Goal: Task Accomplishment & Management: Manage account settings

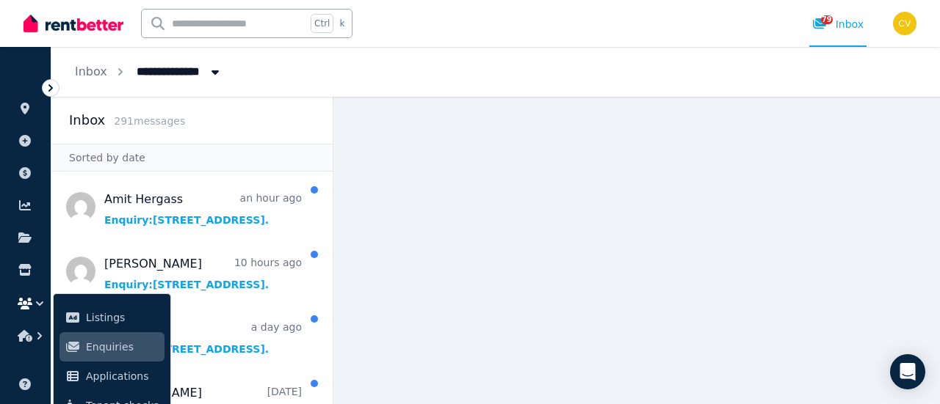
click at [265, 90] on div "**********" at bounding box center [495, 72] width 888 height 50
click at [268, 131] on div "Inbox 291 message s" at bounding box center [191, 120] width 281 height 47
click at [28, 142] on icon at bounding box center [25, 141] width 12 height 12
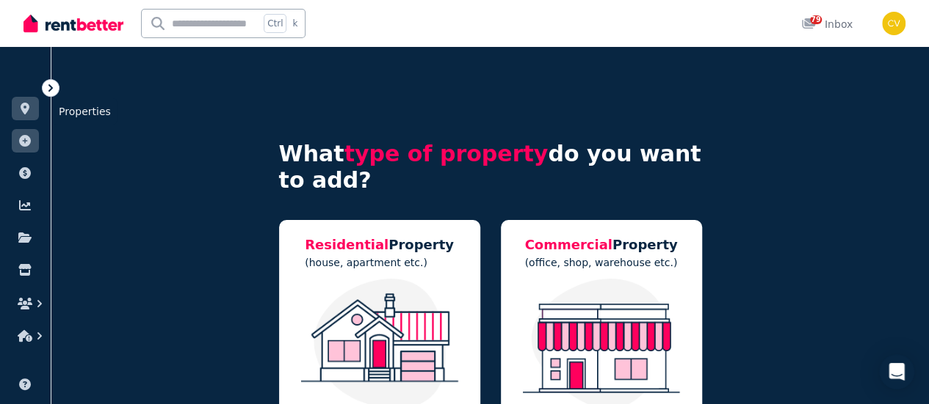
click at [26, 117] on link at bounding box center [25, 108] width 27 height 23
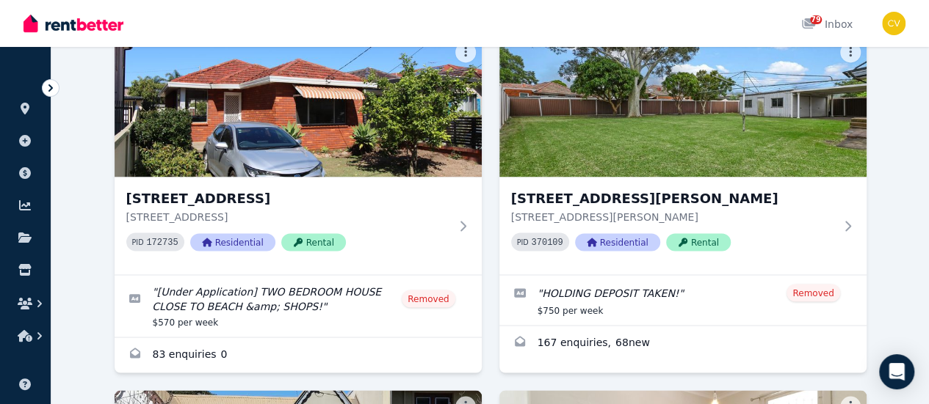
scroll to position [1248, 0]
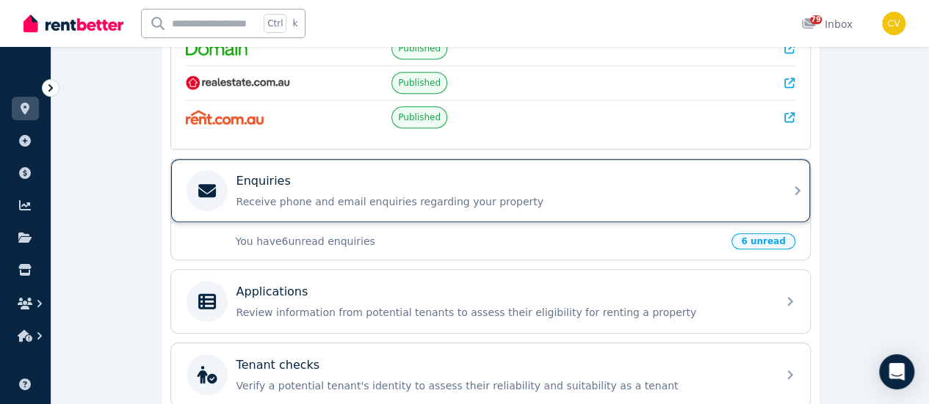
scroll to position [220, 0]
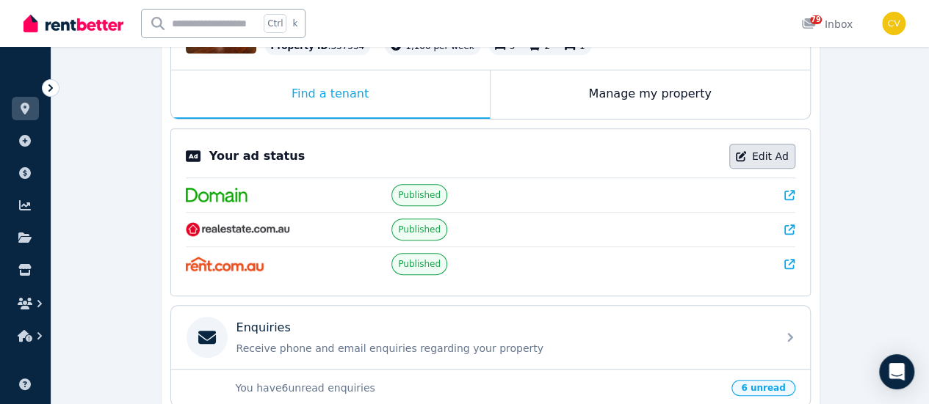
click at [760, 158] on link "Edit Ad" at bounding box center [762, 156] width 66 height 25
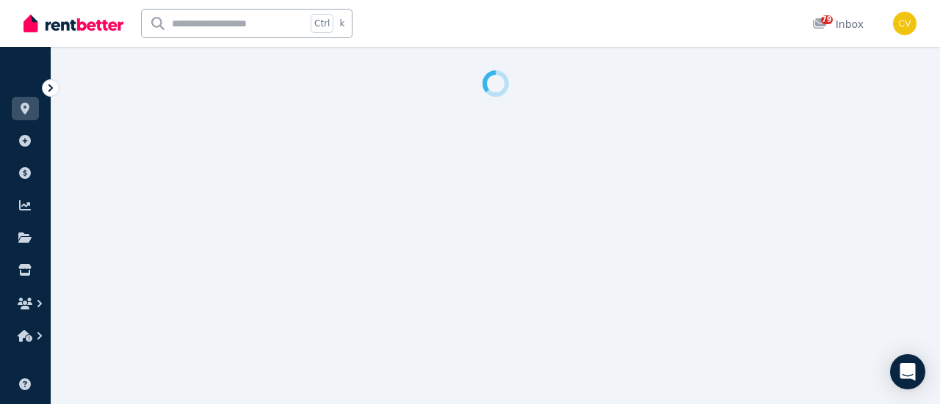
select select "**********"
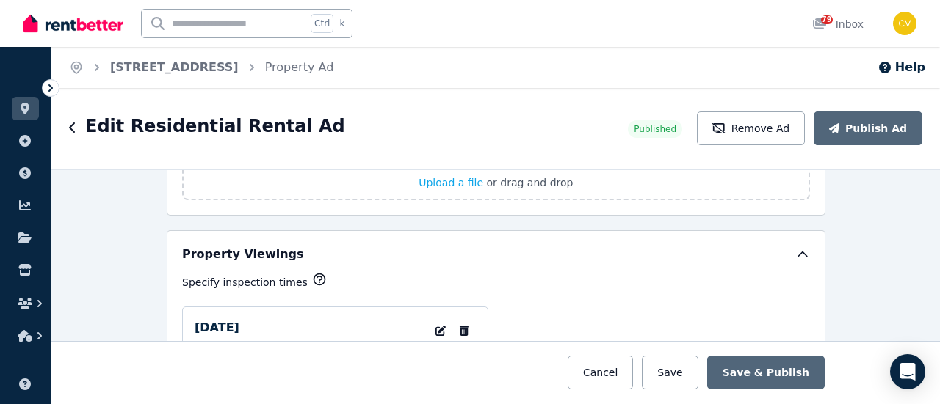
scroll to position [2276, 0]
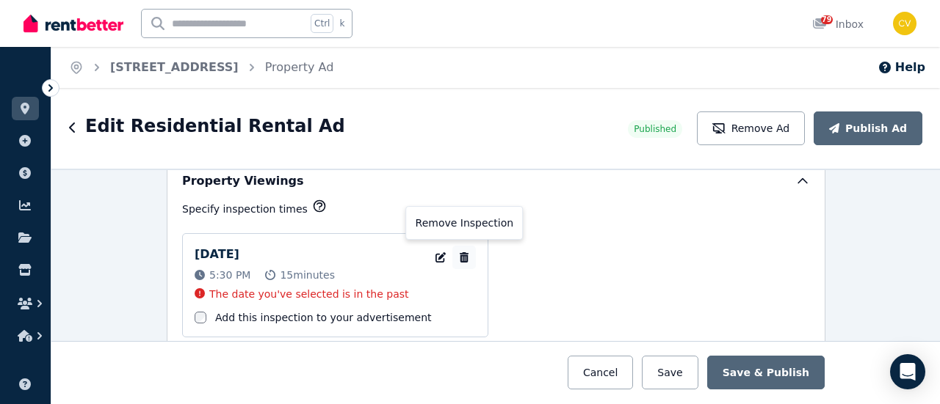
click at [460, 253] on icon "button" at bounding box center [464, 258] width 9 height 10
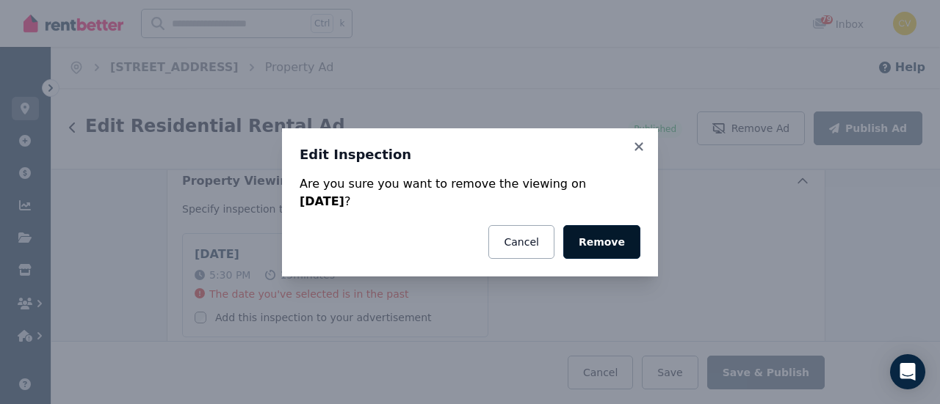
click at [592, 244] on button "Remove" at bounding box center [601, 242] width 77 height 34
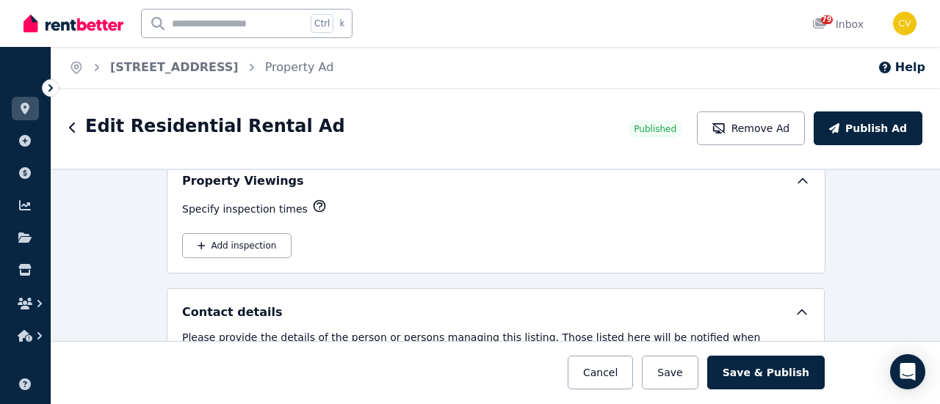
scroll to position [2202, 0]
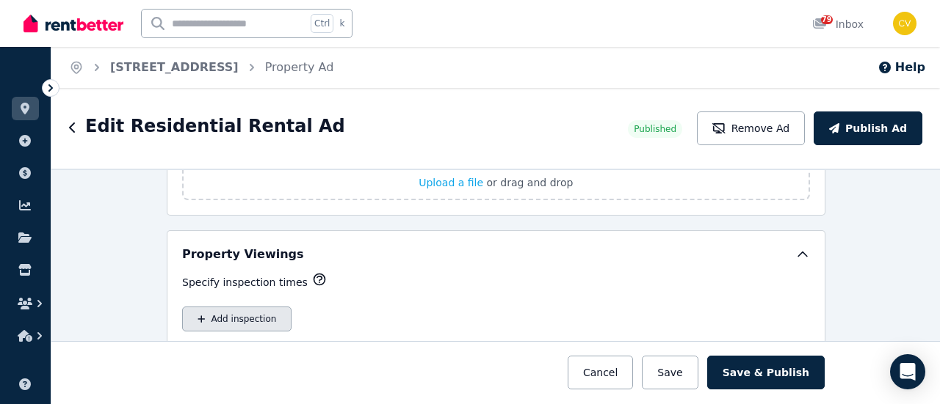
click at [210, 307] on button "Add inspection" at bounding box center [236, 319] width 109 height 25
select select "**"
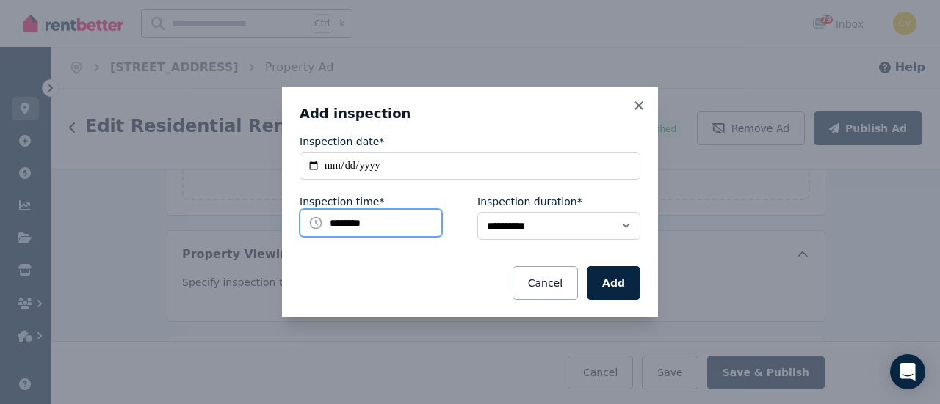
click at [379, 229] on input "********" at bounding box center [370, 223] width 142 height 28
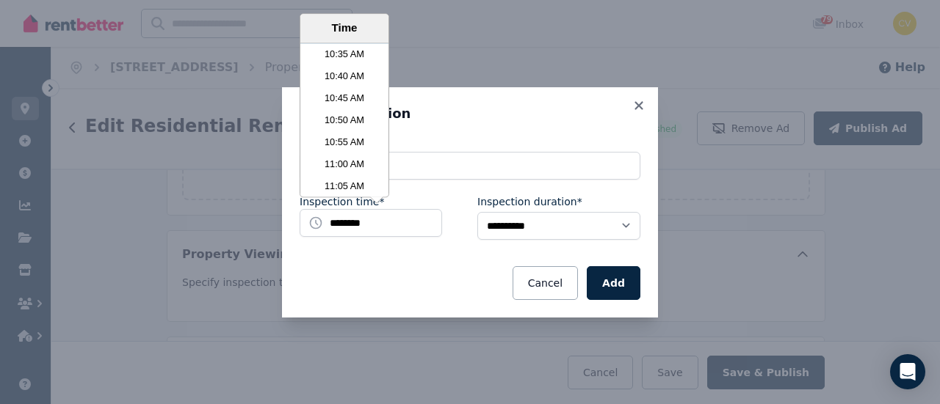
scroll to position [2826, 0]
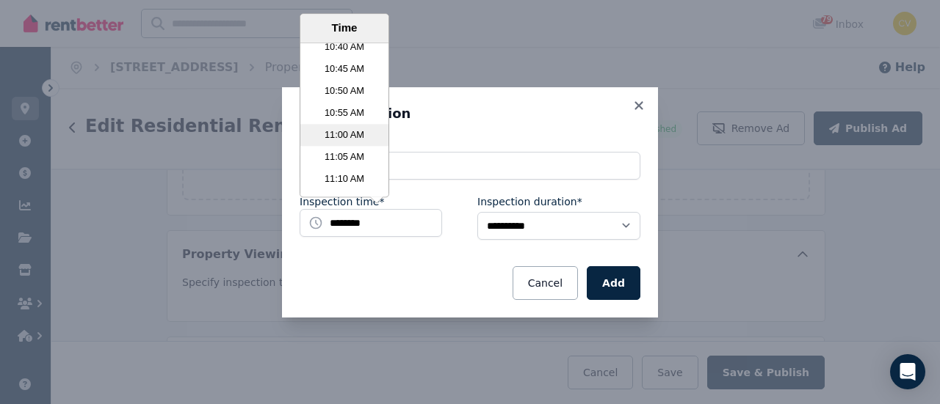
click at [356, 139] on li "11:00 AM" at bounding box center [344, 135] width 88 height 22
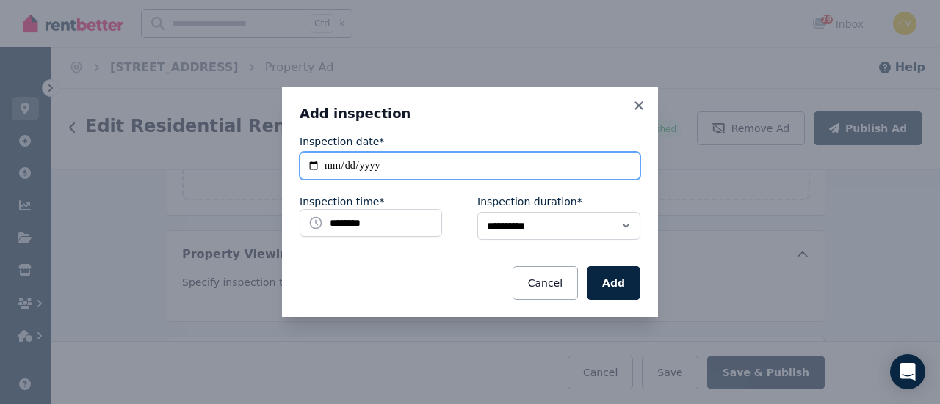
click at [383, 161] on input "**********" at bounding box center [469, 166] width 341 height 28
click at [307, 168] on input "**********" at bounding box center [469, 166] width 341 height 28
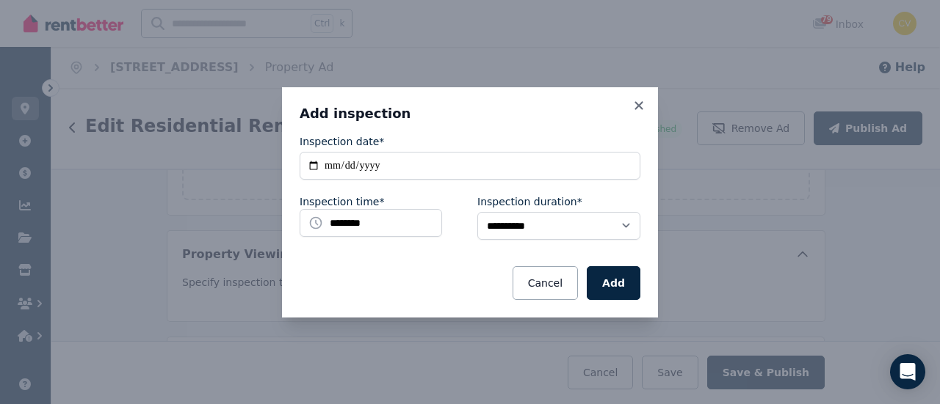
click at [490, 107] on h3 "Add inspection" at bounding box center [469, 114] width 341 height 18
click at [603, 286] on button "Add" at bounding box center [614, 283] width 54 height 34
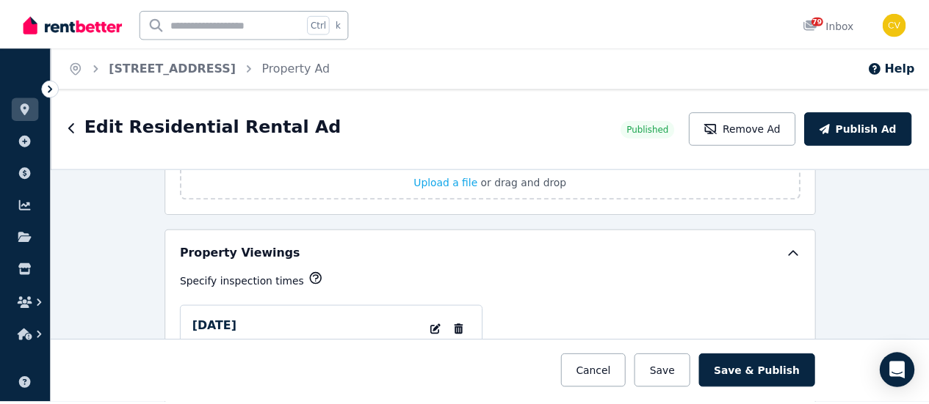
scroll to position [2349, 0]
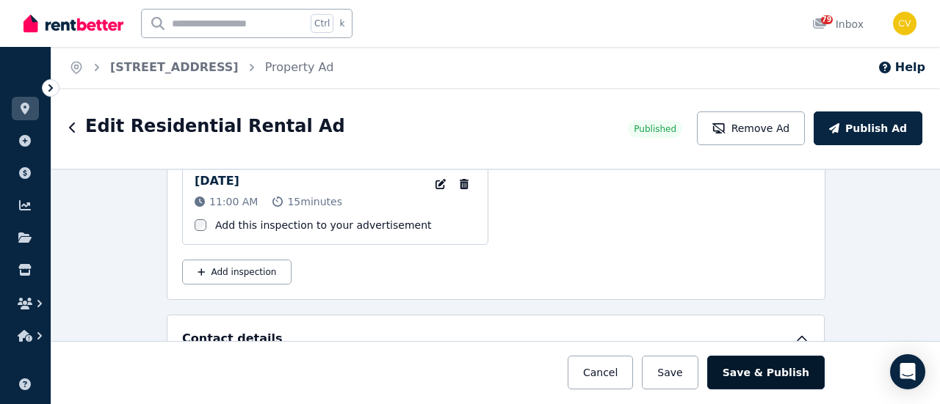
click at [743, 375] on button "Save & Publish" at bounding box center [765, 373] width 117 height 34
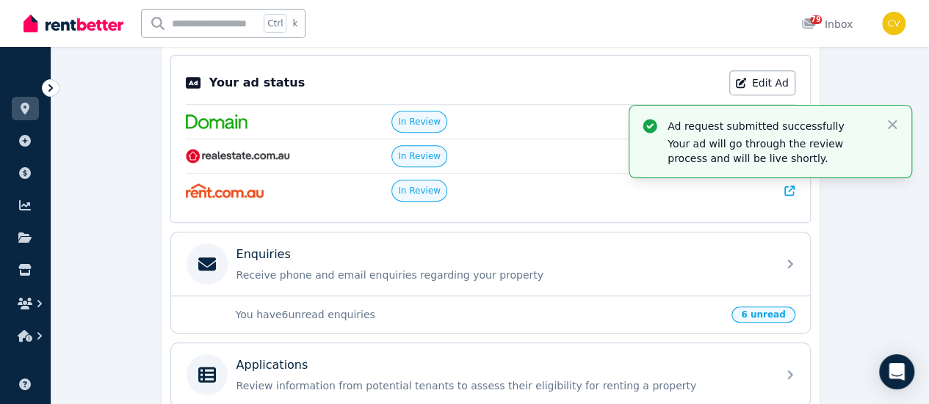
scroll to position [499, 0]
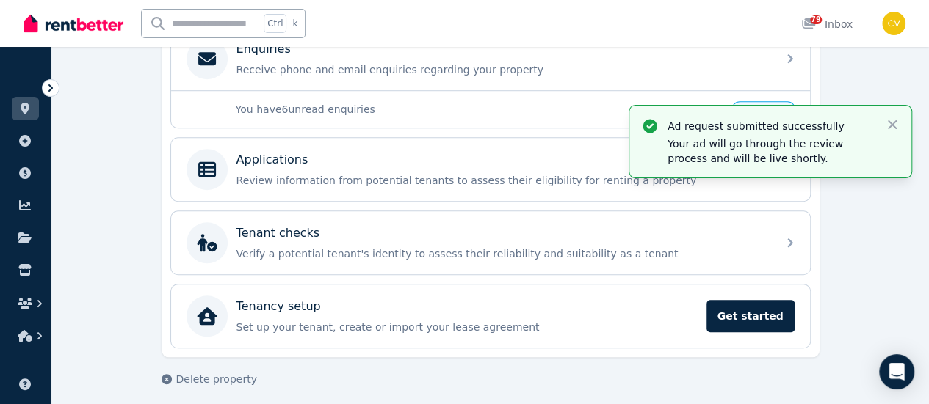
click at [60, 31] on img at bounding box center [73, 23] width 100 height 22
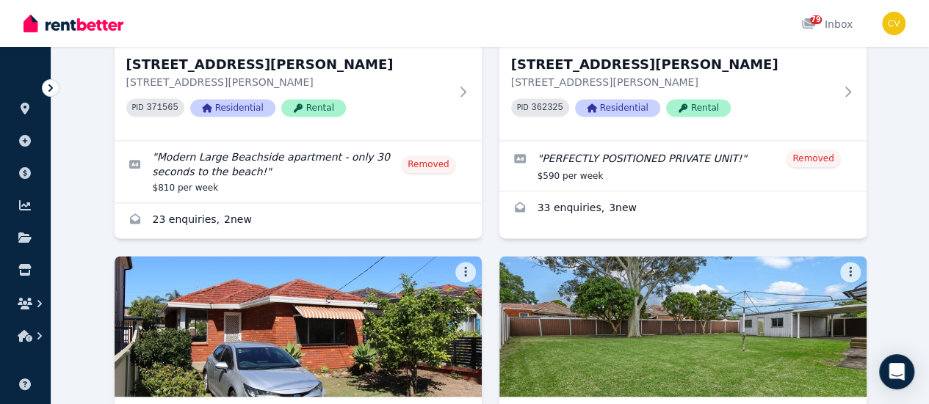
scroll to position [1174, 0]
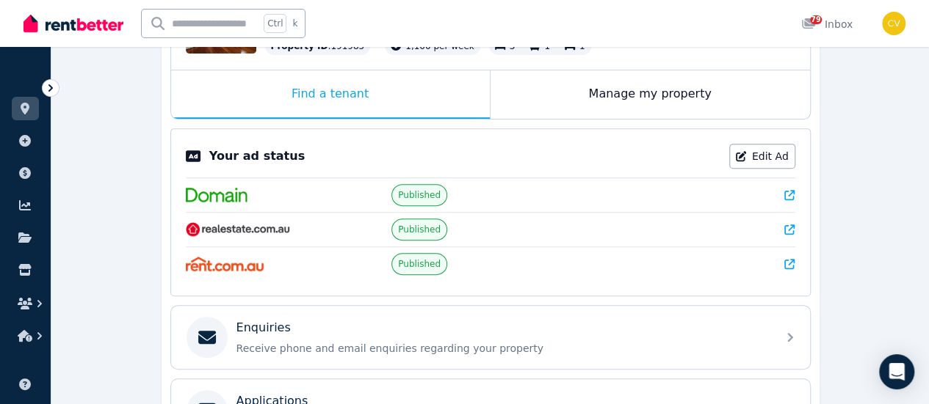
scroll to position [294, 0]
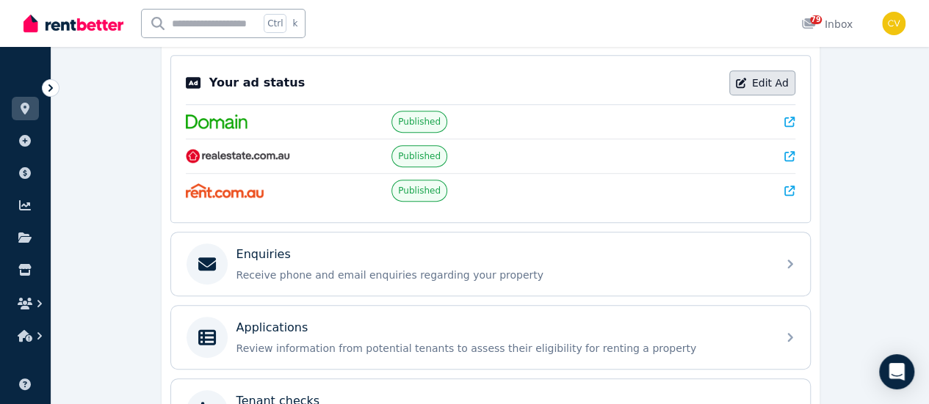
click at [769, 75] on link "Edit Ad" at bounding box center [762, 82] width 66 height 25
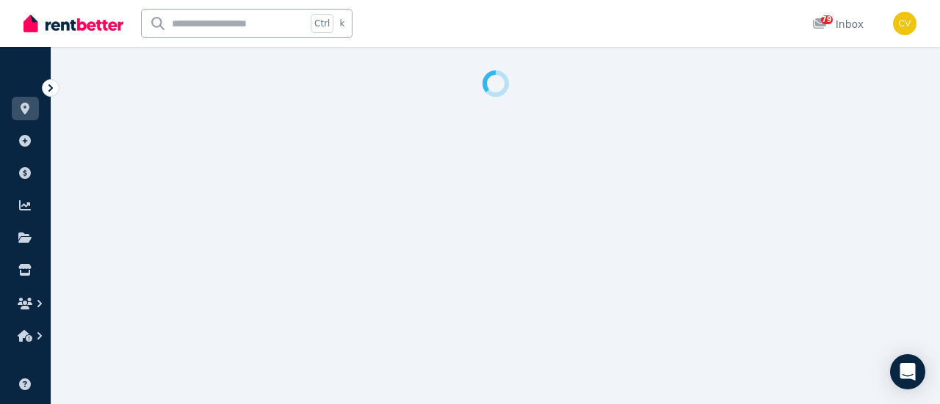
select select "**********"
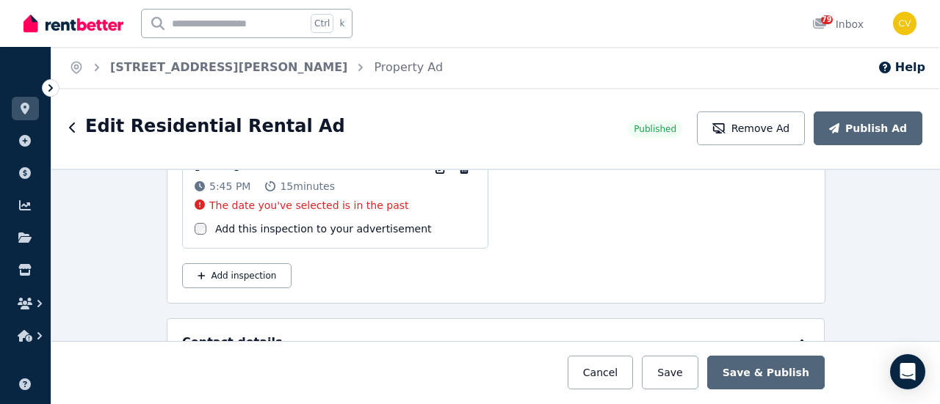
scroll to position [2291, 0]
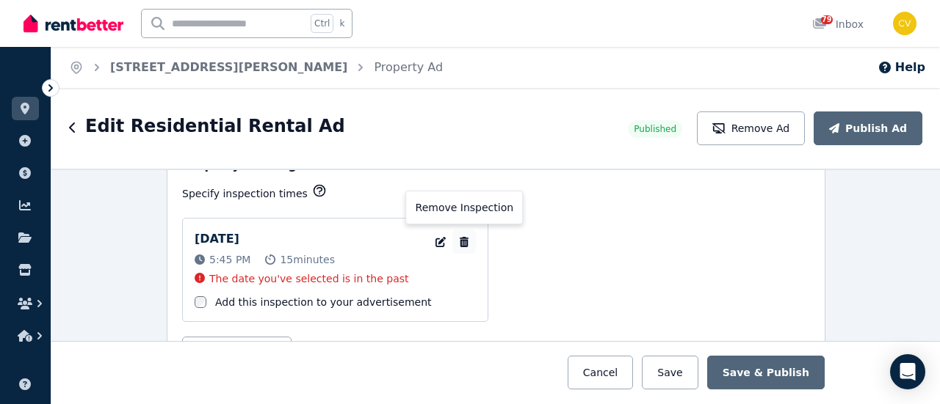
click at [461, 237] on icon "button" at bounding box center [464, 242] width 9 height 10
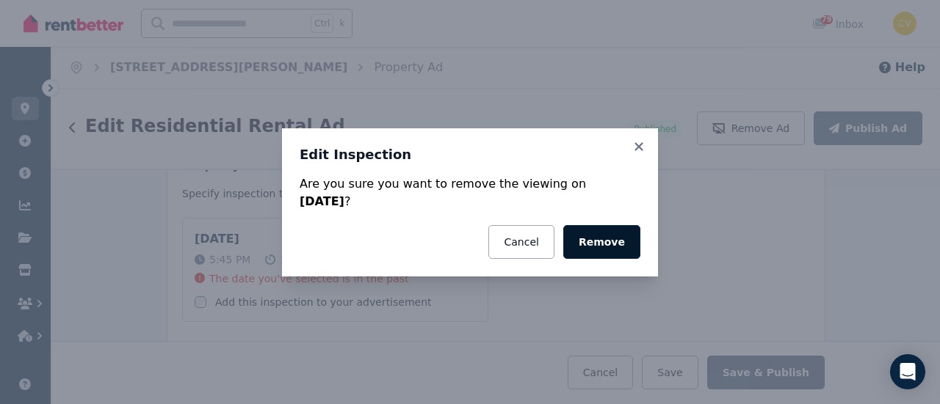
click at [615, 239] on button "Remove" at bounding box center [601, 242] width 77 height 34
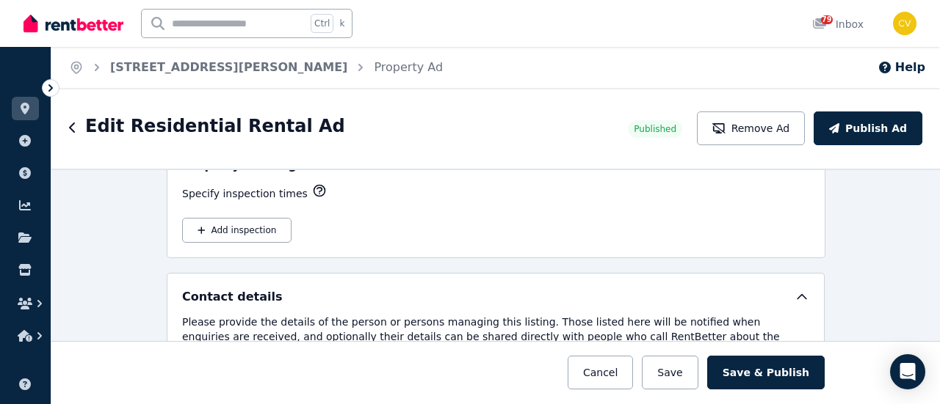
scroll to position [2218, 0]
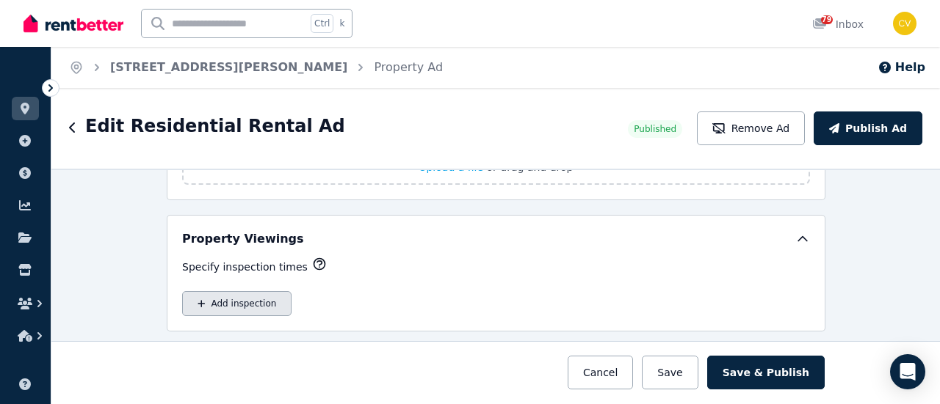
click at [228, 291] on button "Add inspection" at bounding box center [236, 303] width 109 height 25
select select "**"
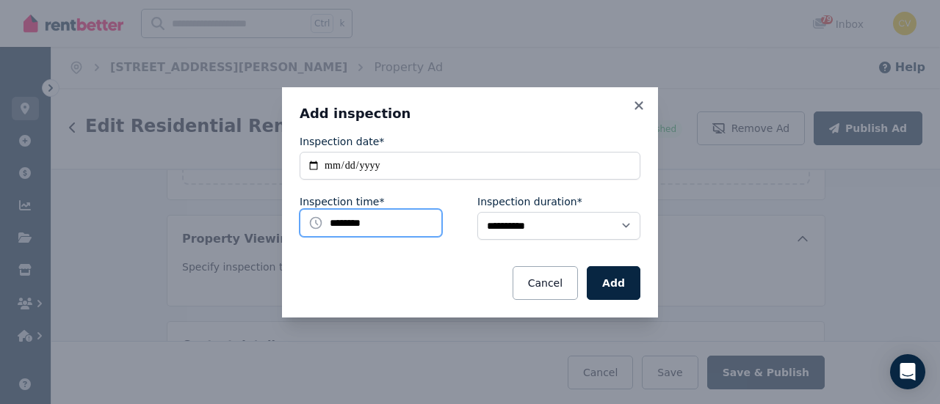
click at [429, 226] on input "********" at bounding box center [370, 223] width 142 height 28
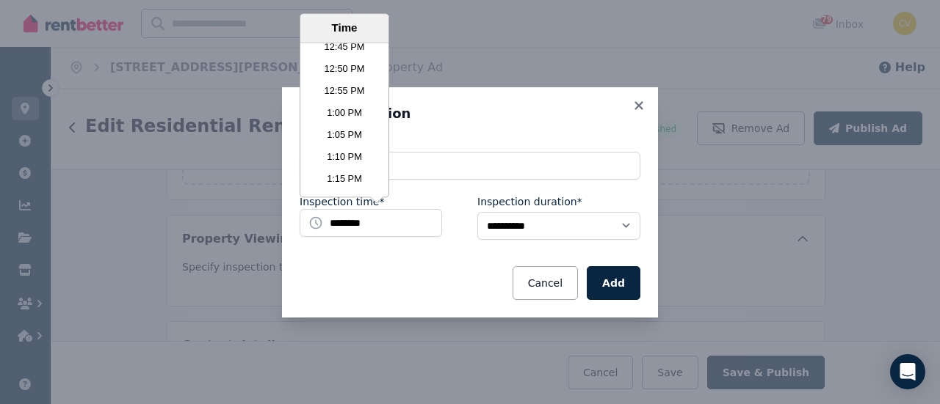
scroll to position [3450, 0]
click at [370, 168] on li "1:30 PM" at bounding box center [344, 172] width 88 height 22
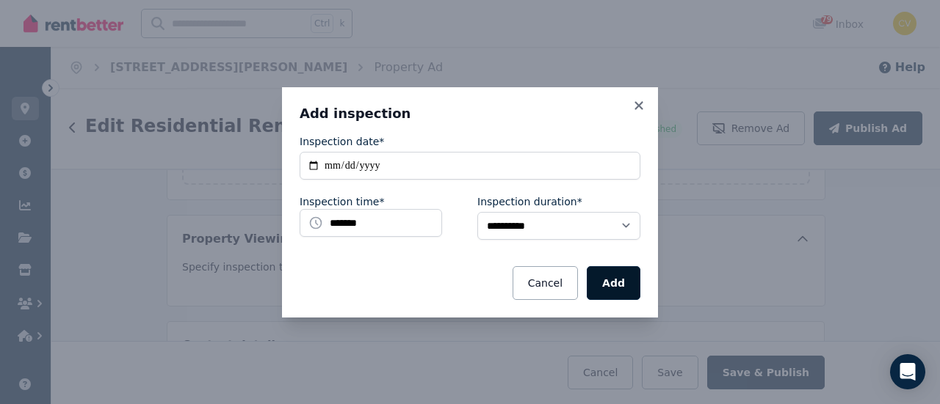
click at [618, 273] on button "Add" at bounding box center [614, 283] width 54 height 34
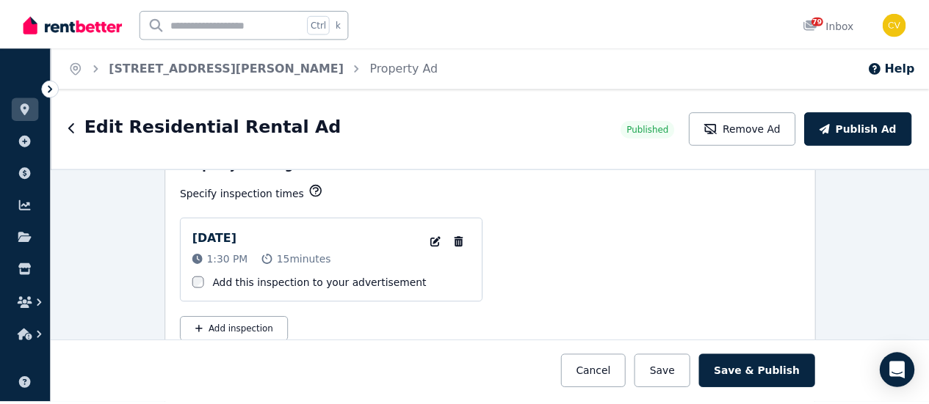
scroll to position [2364, 0]
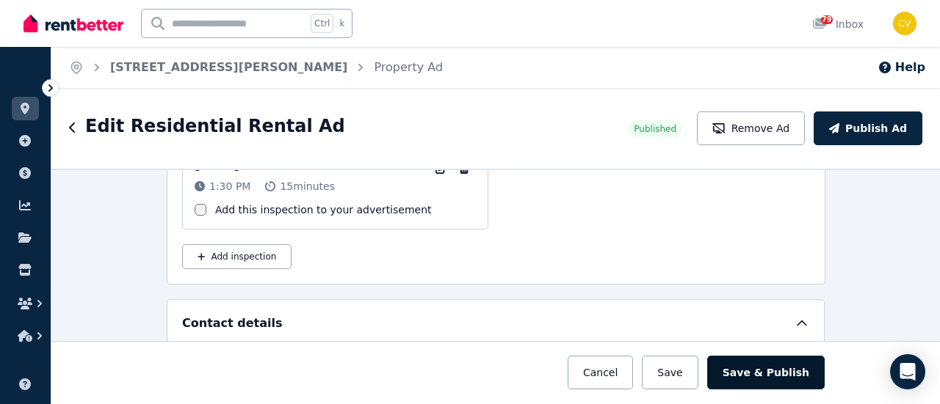
click at [806, 374] on button "Save & Publish" at bounding box center [765, 373] width 117 height 34
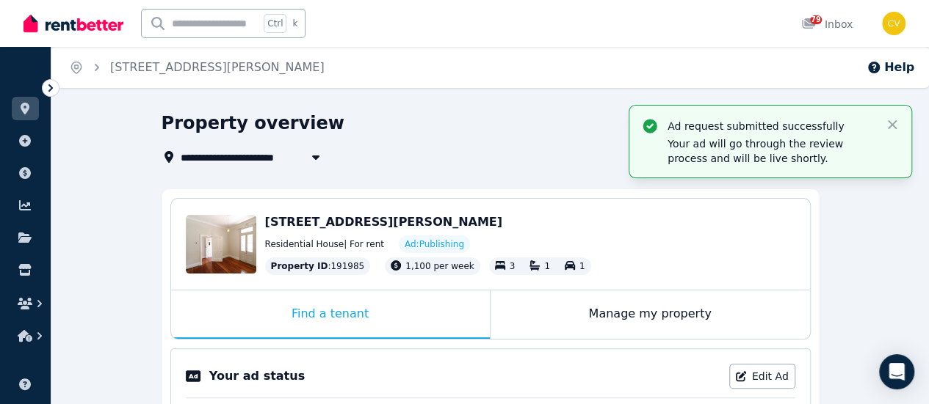
scroll to position [220, 0]
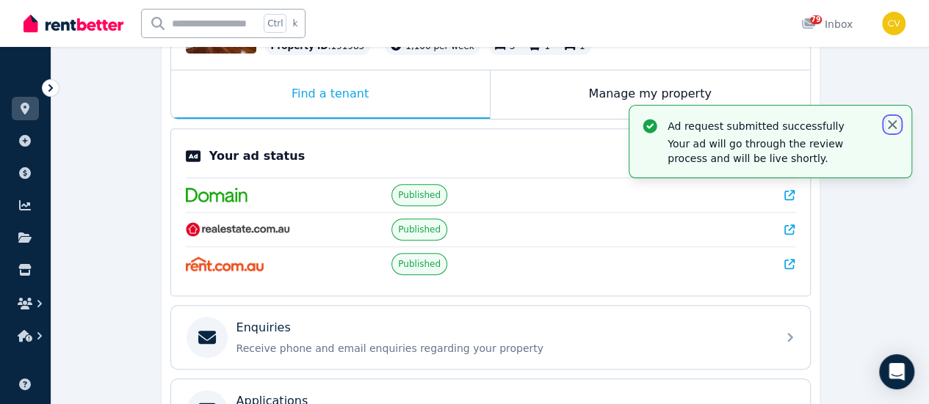
click at [896, 130] on icon "button" at bounding box center [892, 124] width 15 height 15
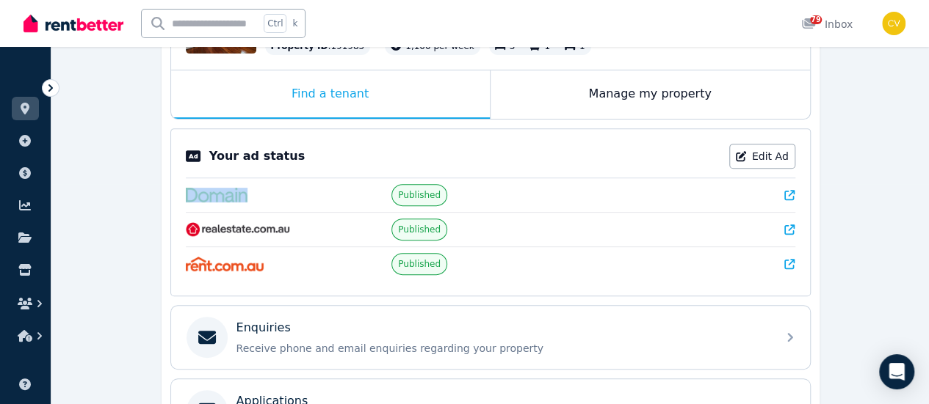
click at [896, 130] on div "**********" at bounding box center [489, 272] width 877 height 763
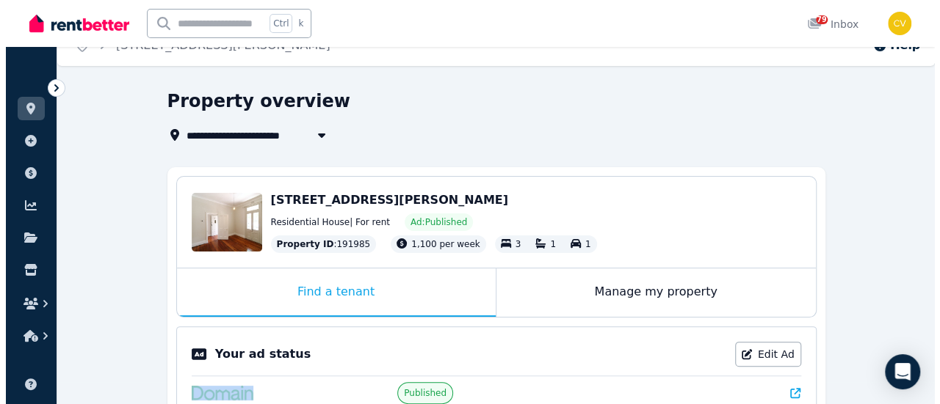
scroll to position [0, 0]
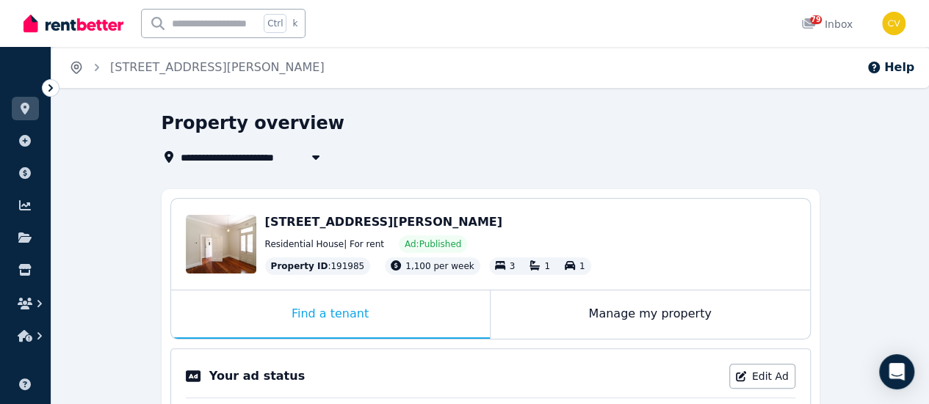
click at [78, 71] on icon "Breadcrumb" at bounding box center [76, 67] width 10 height 11
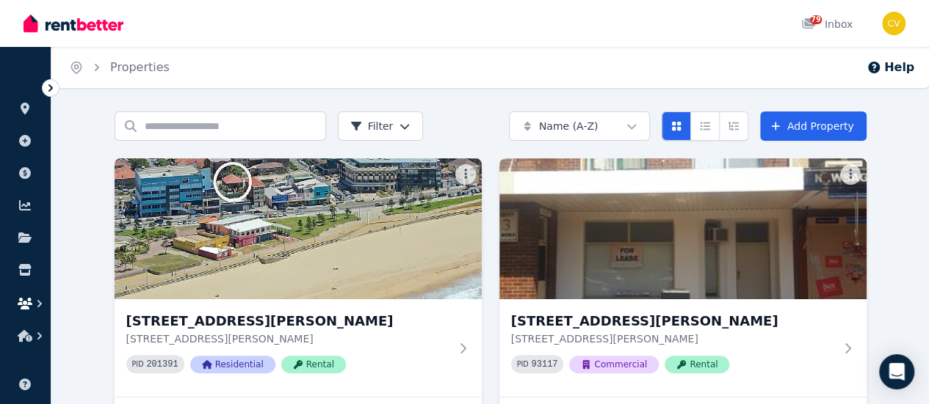
click at [25, 307] on icon "button" at bounding box center [25, 304] width 15 height 12
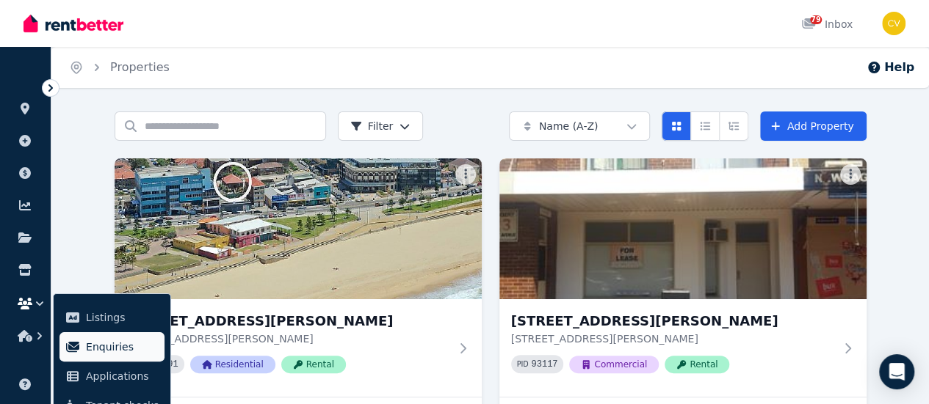
click at [84, 338] on link "Enquiries" at bounding box center [111, 347] width 105 height 29
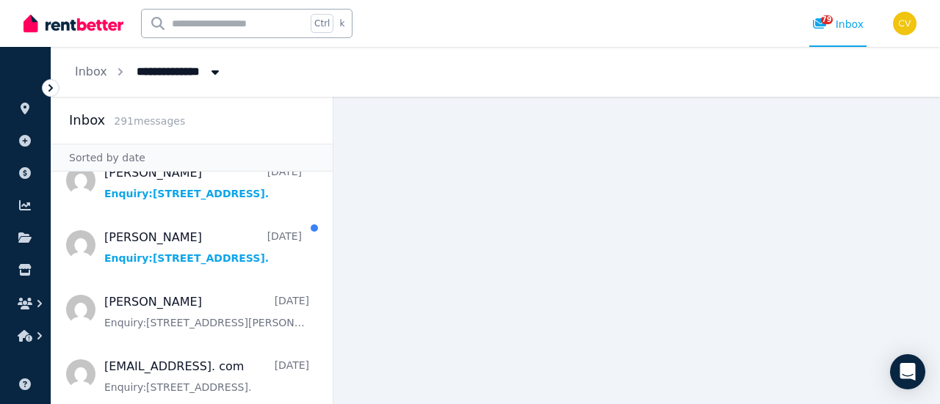
scroll to position [294, 0]
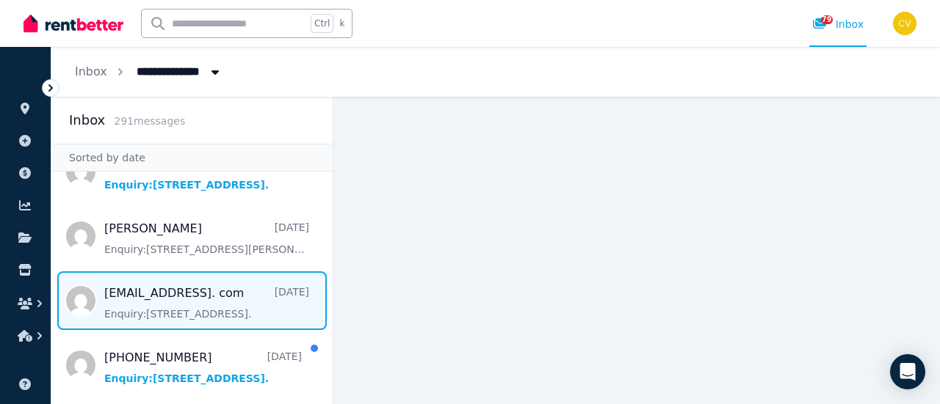
click at [210, 305] on span "Message list" at bounding box center [191, 301] width 281 height 59
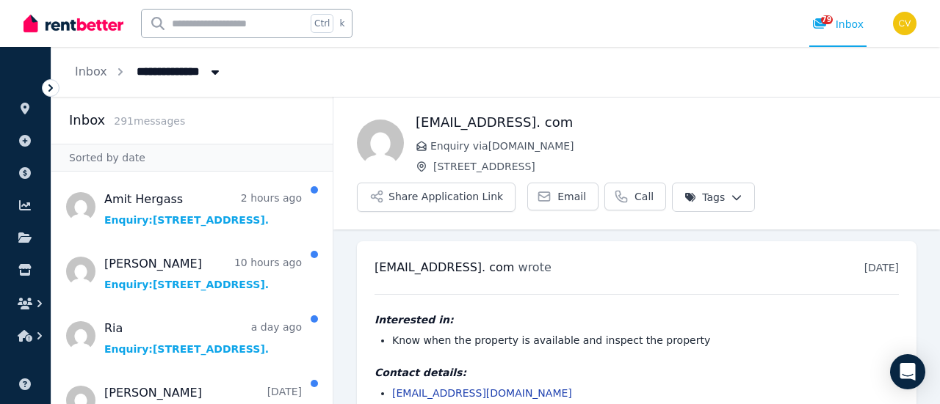
scroll to position [43, 0]
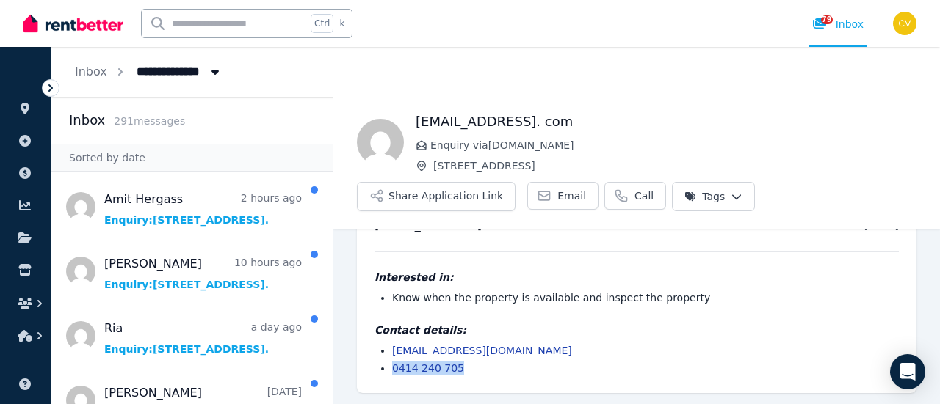
drag, startPoint x: 477, startPoint y: 370, endPoint x: 384, endPoint y: 369, distance: 93.2
click at [392, 369] on li "0414 240 705" at bounding box center [645, 368] width 506 height 15
copy link "0414 240 705"
drag, startPoint x: 534, startPoint y: 349, endPoint x: 371, endPoint y: 348, distance: 162.2
click at [371, 348] on div "apedrolucas1234@Gmail. com wrote 3 days ago 4:57 pm on Tue, 12 Aug 2025 Interes…" at bounding box center [636, 296] width 559 height 195
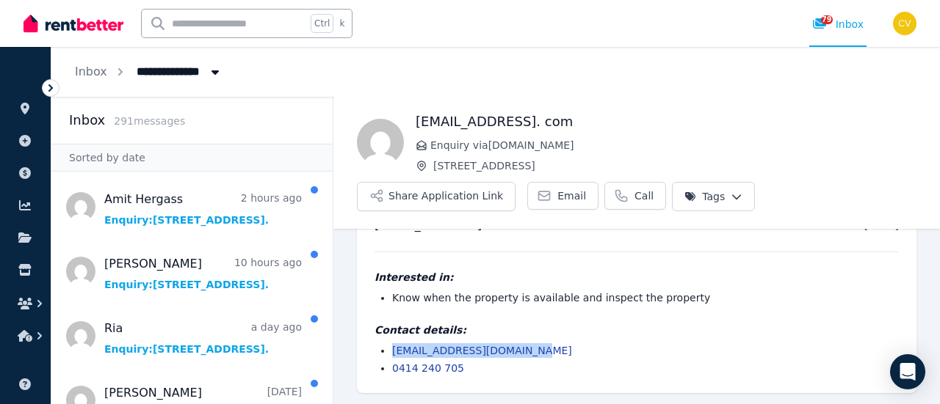
copy link "apedrolucas1234@gmail.com"
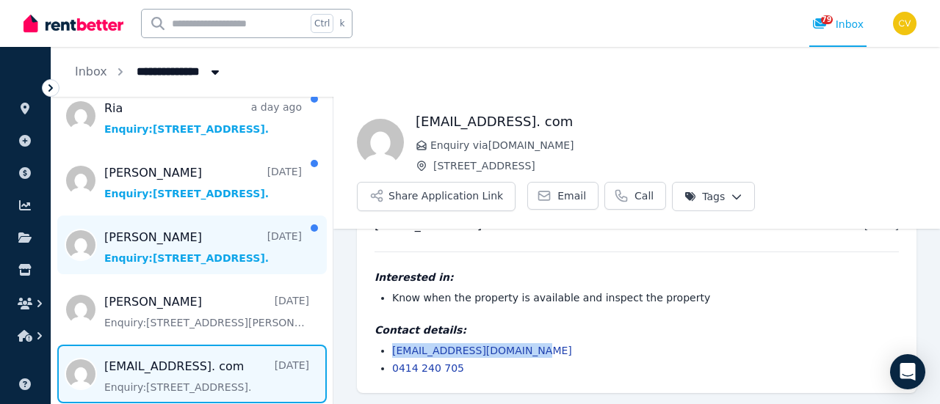
scroll to position [294, 0]
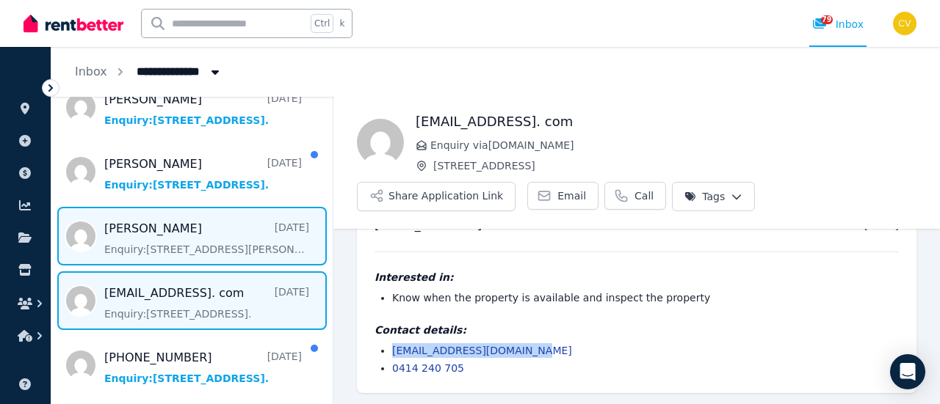
click at [197, 228] on span "Message list" at bounding box center [191, 236] width 281 height 59
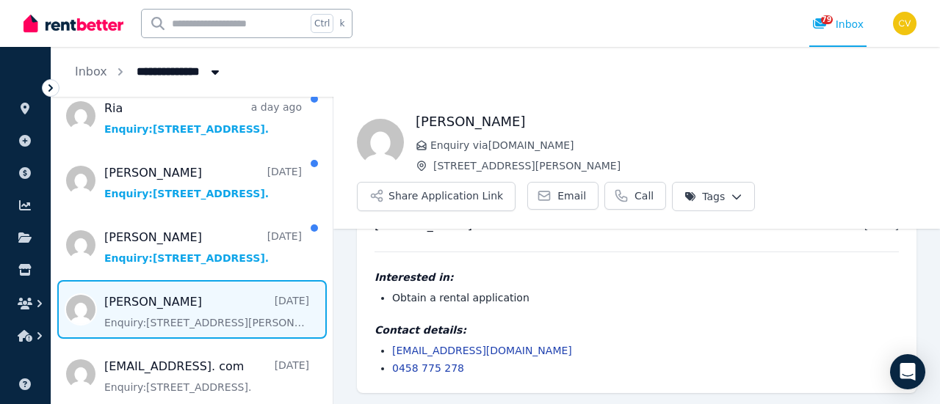
scroll to position [367, 0]
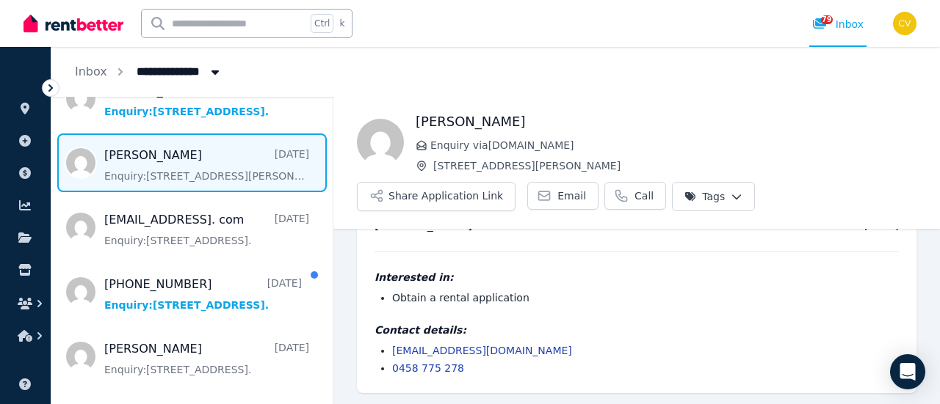
click at [598, 296] on li "Obtain a rental application" at bounding box center [645, 298] width 506 height 15
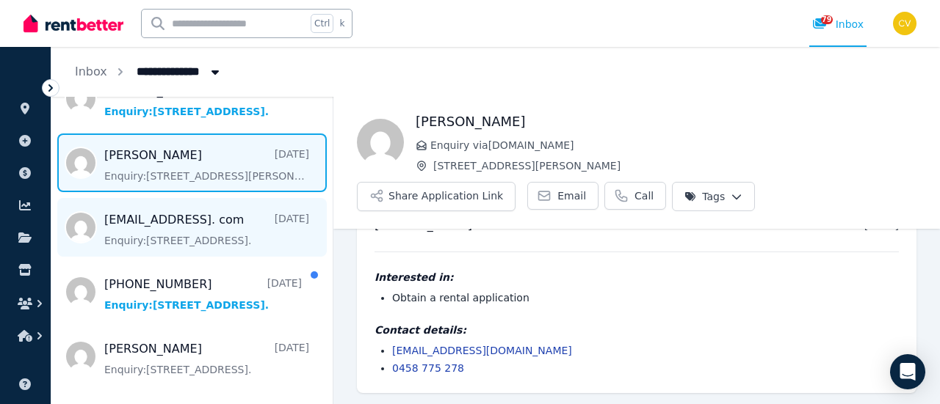
scroll to position [0, 0]
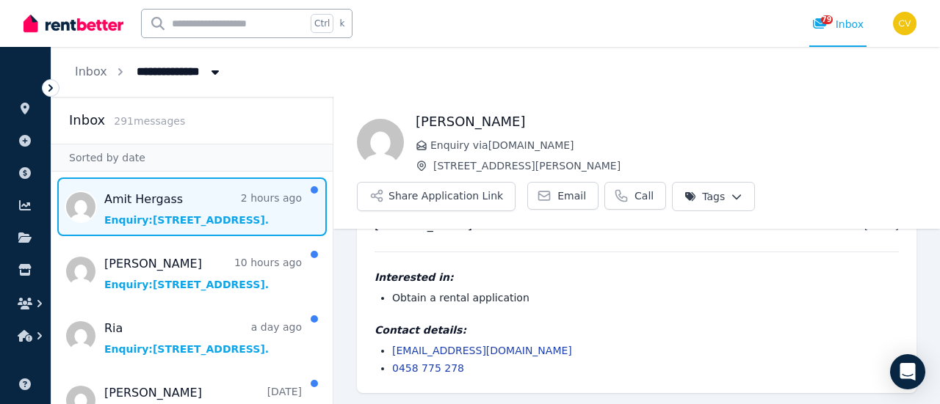
click at [242, 206] on span "Message list" at bounding box center [191, 207] width 281 height 59
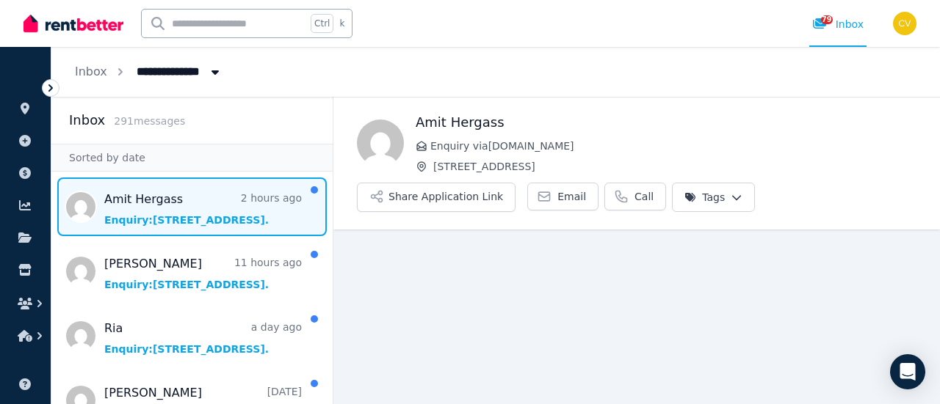
click at [476, 120] on h1 "Amit Hergass" at bounding box center [665, 122] width 501 height 21
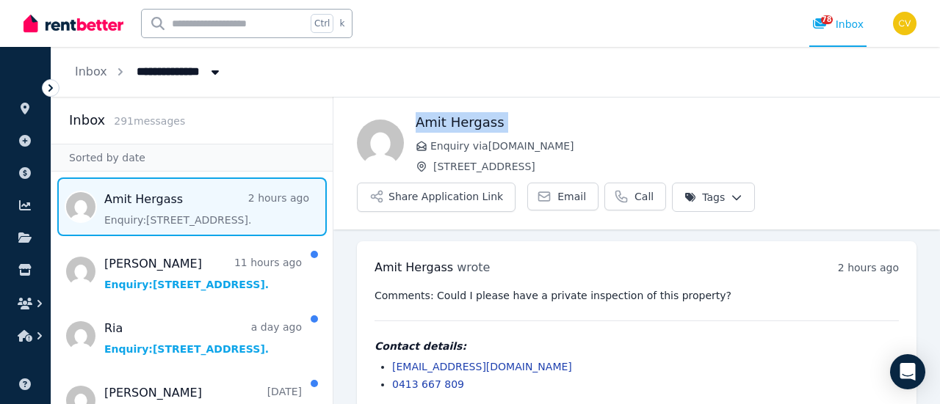
scroll to position [16, 0]
